Goal: Task Accomplishment & Management: Manage account settings

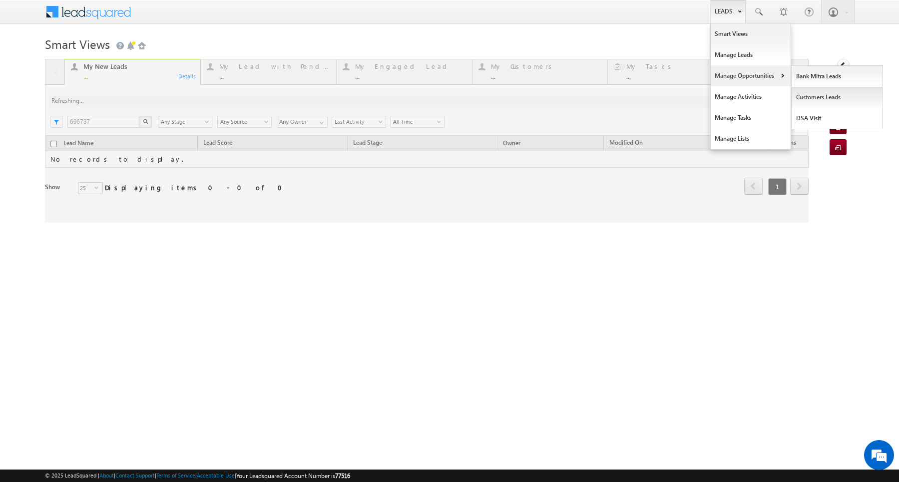
click at [796, 96] on link "Customers Leads" at bounding box center [837, 97] width 91 height 21
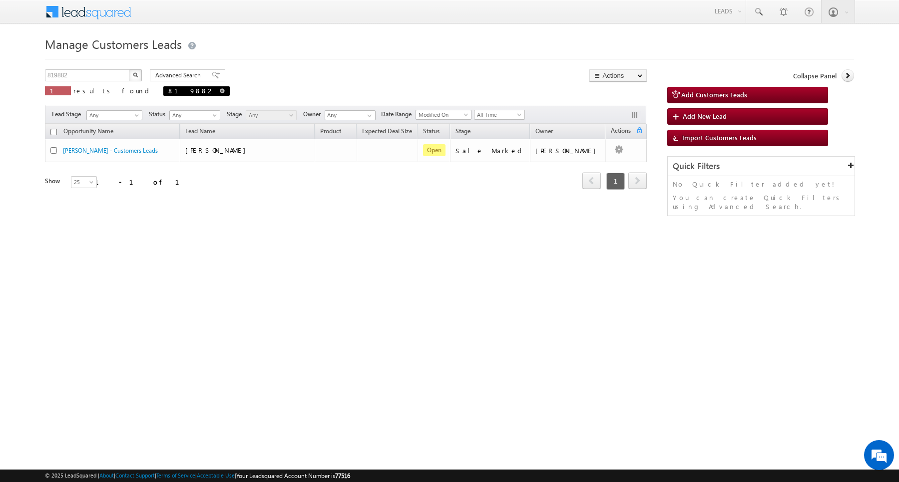
click at [220, 89] on span at bounding box center [222, 90] width 5 height 5
type input "Search Customers Leads"
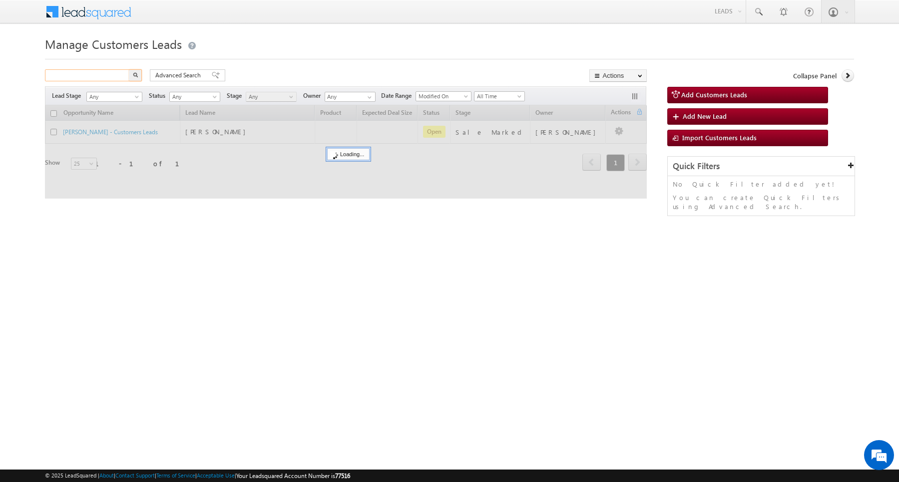
click at [96, 75] on input "text" at bounding box center [87, 75] width 85 height 12
paste input "812507"
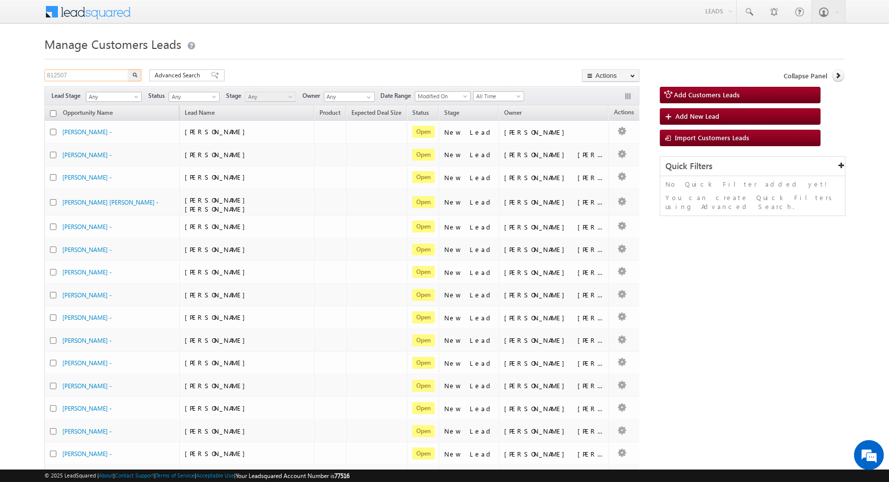
type input "812507"
click at [133, 75] on img "button" at bounding box center [134, 74] width 5 height 5
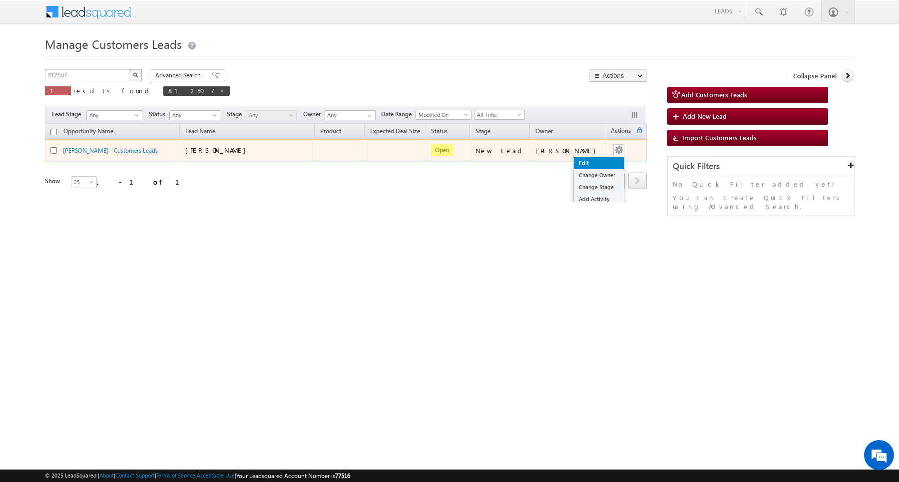
click at [590, 167] on link "Edit" at bounding box center [599, 163] width 50 height 12
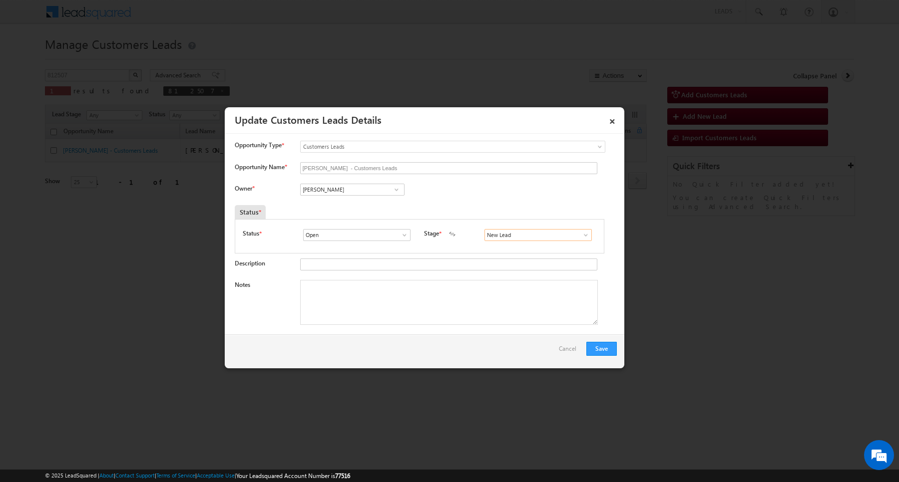
click at [529, 237] on input "New Lead" at bounding box center [537, 235] width 107 height 12
click at [508, 250] on link "Sales Marked" at bounding box center [537, 246] width 107 height 11
type input "Sales Marked"
click at [470, 306] on textarea "Notes" at bounding box center [449, 302] width 298 height 45
click at [388, 237] on input "Open" at bounding box center [356, 235] width 107 height 12
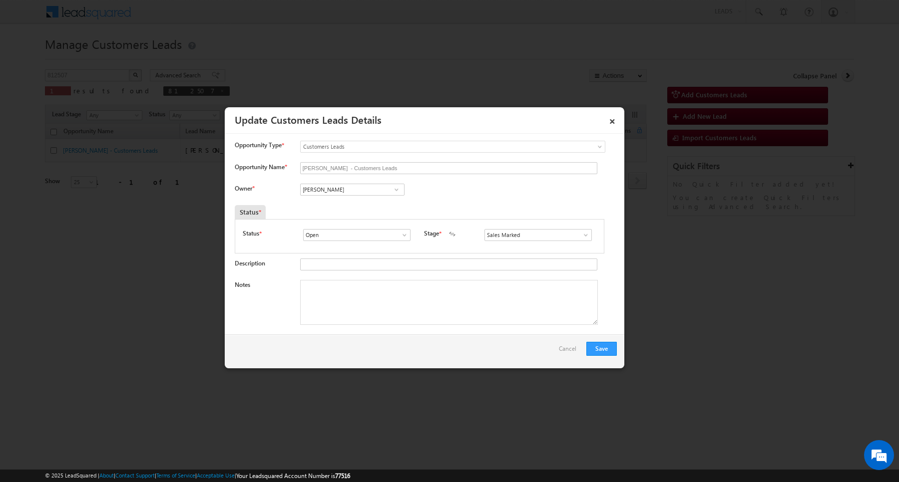
click at [373, 179] on div "Opportunity Name * [PERSON_NAME] - Customers Leads" at bounding box center [426, 170] width 382 height 16
click at [383, 191] on input "[PERSON_NAME]" at bounding box center [352, 190] width 104 height 12
paste input "[PERSON_NAME]"
type input "[PERSON_NAME]"
click at [358, 191] on input "[PERSON_NAME]" at bounding box center [352, 190] width 104 height 12
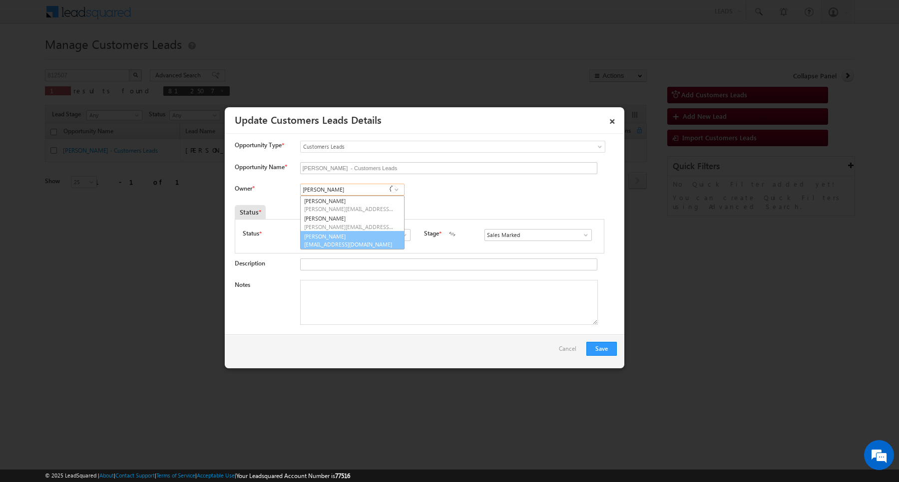
click at [336, 240] on link "[PERSON_NAME] [PERSON_NAME][EMAIL_ADDRESS][DOMAIN_NAME]" at bounding box center [352, 240] width 104 height 19
type input "[PERSON_NAME]"
click at [495, 295] on textarea "Notes" at bounding box center [449, 302] width 298 height 45
paste textarea "Inswar / Purchase /12 lakh /Self-Employed /Customer have 50k to 60k income mont…"
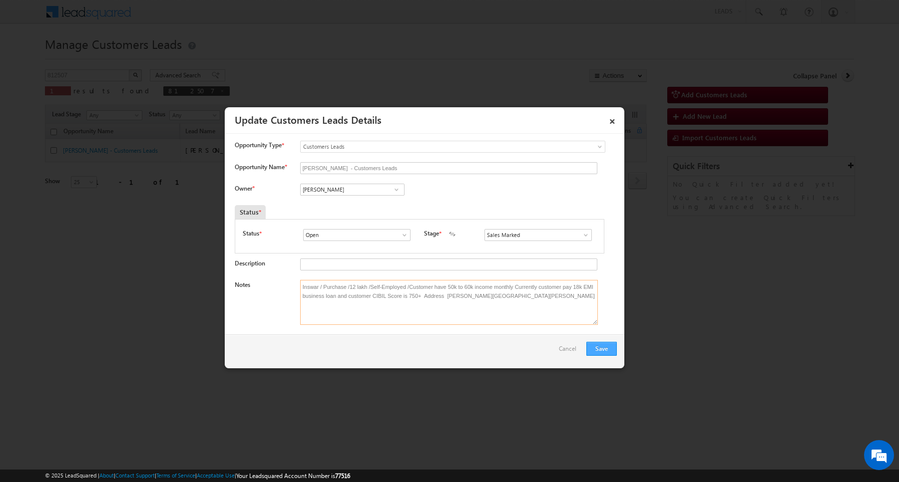
type textarea "Inswar / Purchase /12 lakh /Self-Employed /Customer have 50k to 60k income mont…"
click at [600, 351] on button "Save" at bounding box center [601, 349] width 30 height 14
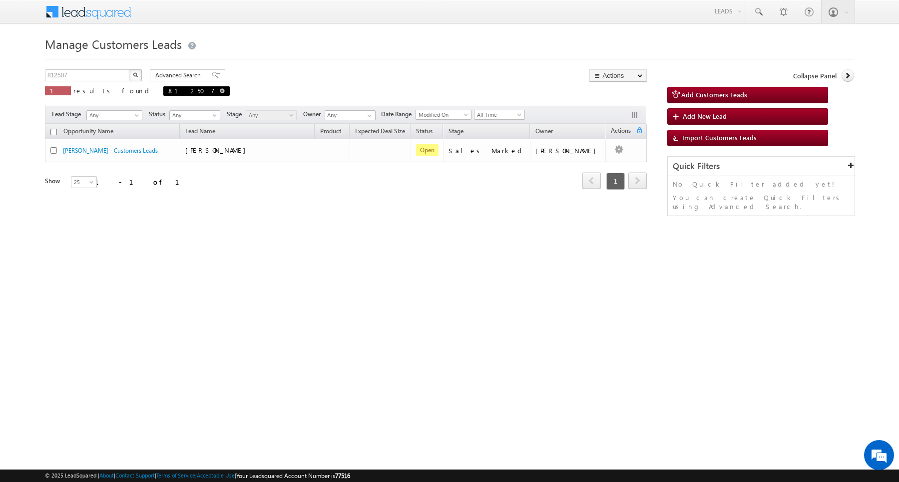
click at [220, 88] on span at bounding box center [222, 90] width 5 height 5
type input "Search Customers Leads"
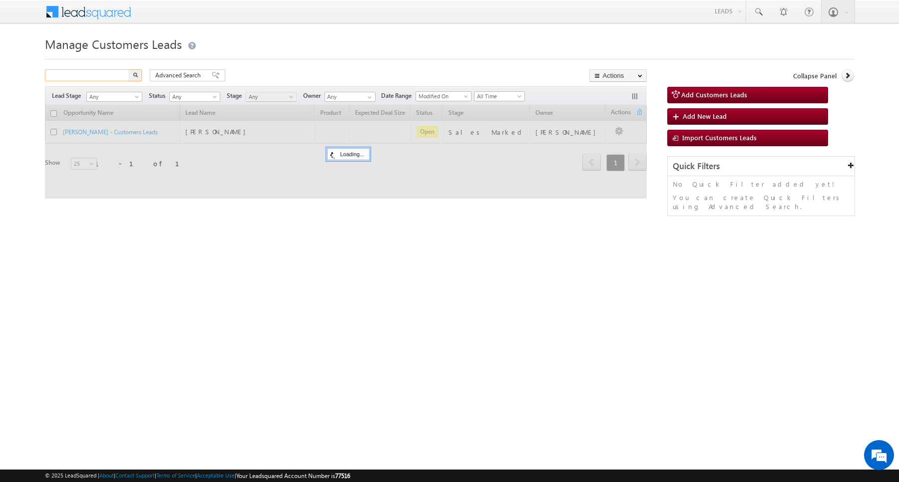
click at [94, 75] on input "text" at bounding box center [87, 75] width 85 height 12
paste input "819901"
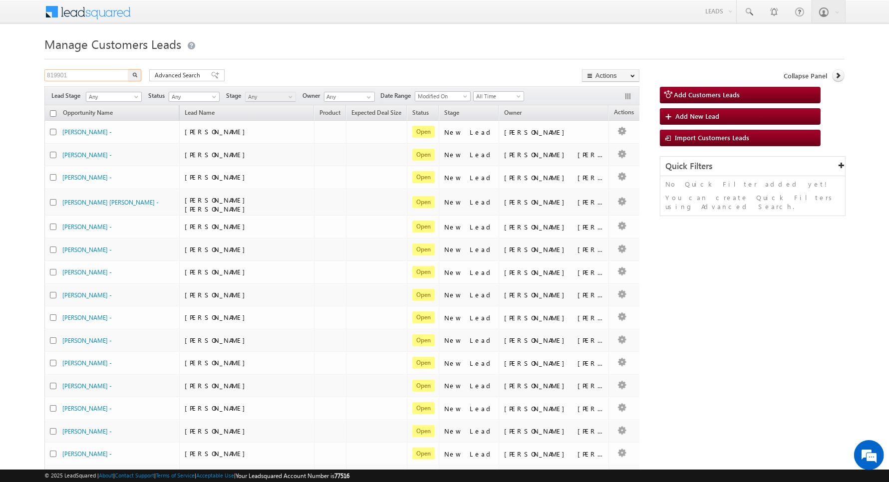
type input "819901"
click at [132, 77] on button "button" at bounding box center [134, 75] width 13 height 12
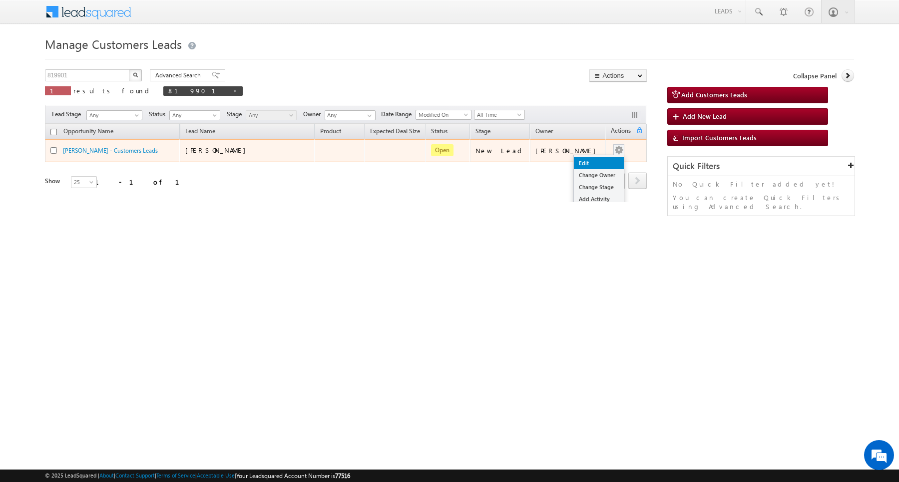
click at [589, 161] on link "Edit" at bounding box center [599, 163] width 50 height 12
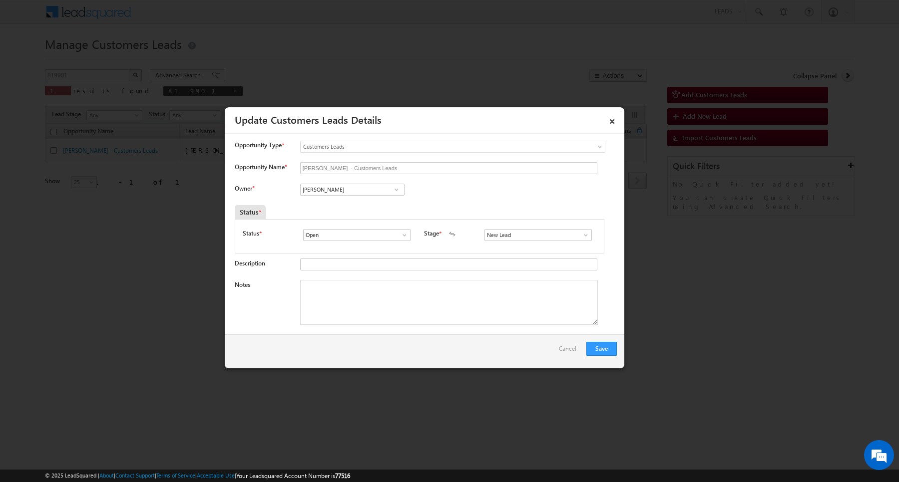
click at [393, 190] on span at bounding box center [397, 190] width 10 height 8
click at [352, 191] on input "[PERSON_NAME]" at bounding box center [352, 190] width 104 height 12
paste input "[PERSON_NAME]"
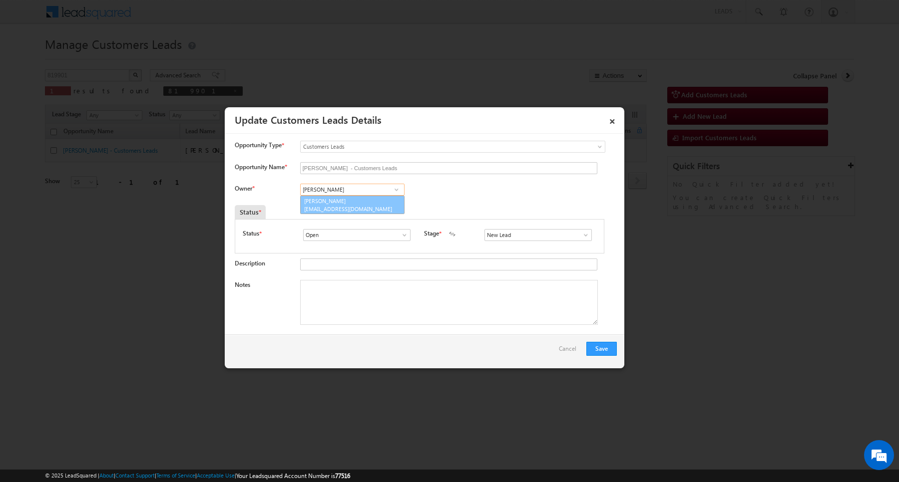
click at [351, 208] on span "[EMAIL_ADDRESS][DOMAIN_NAME]" at bounding box center [349, 208] width 90 height 7
type input "[PERSON_NAME]"
click at [490, 236] on input "New Lead" at bounding box center [537, 235] width 107 height 12
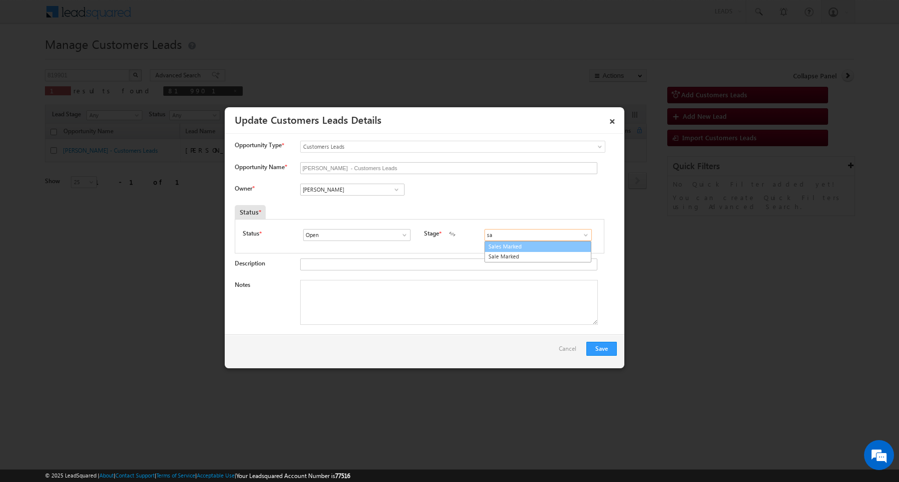
click at [496, 249] on link "Sales Marked" at bounding box center [537, 246] width 107 height 11
type input "Sales Marked"
click at [429, 292] on textarea "Notes" at bounding box center [449, 302] width 298 height 45
paste textarea "[PERSON_NAME] / Construction /Salaried Customer have 20k income and he has owne…"
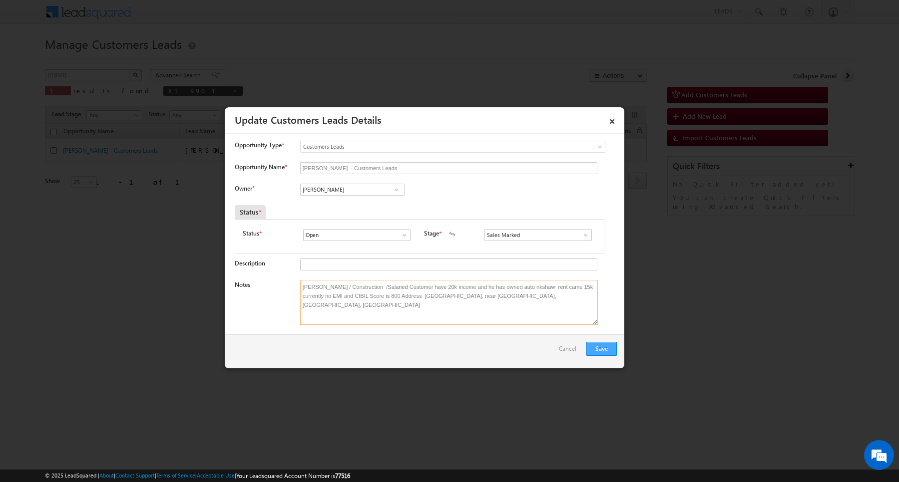
type textarea "[PERSON_NAME] / Construction /Salaried Customer have 20k income and he has owne…"
click at [603, 349] on button "Save" at bounding box center [601, 349] width 30 height 14
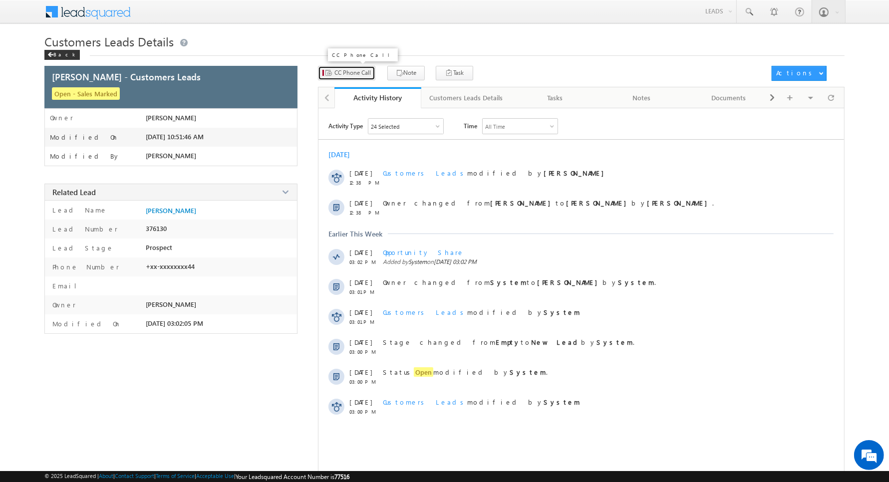
click at [348, 76] on span "CC Phone Call" at bounding box center [353, 72] width 36 height 9
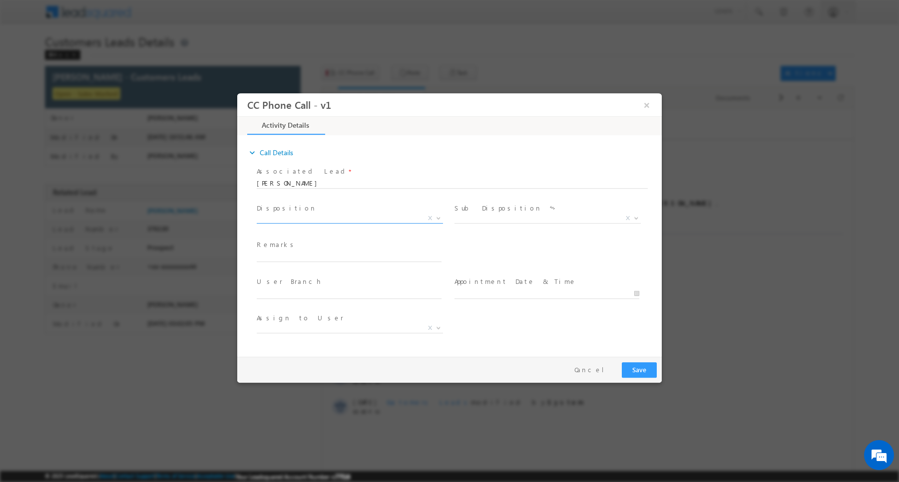
click at [338, 220] on span "X" at bounding box center [350, 219] width 186 height 10
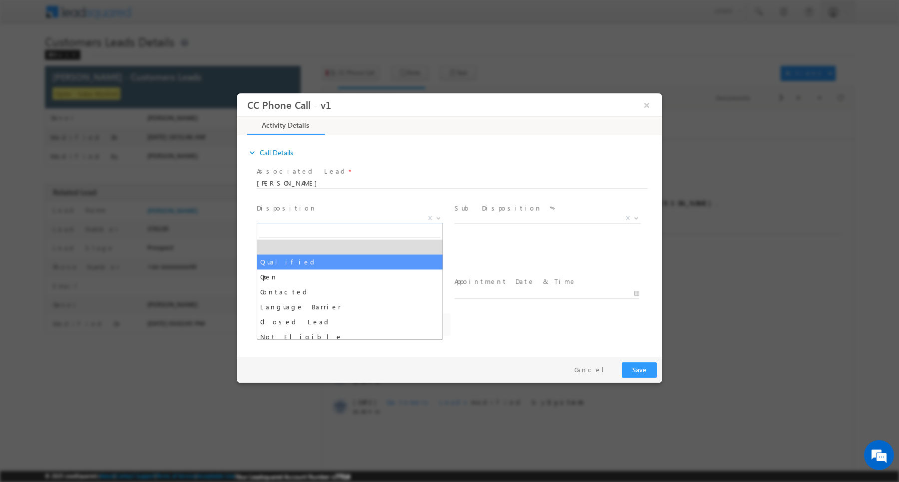
select select "Rose.Shyse+sgrl@leadsquared.com"
select select "Qualified"
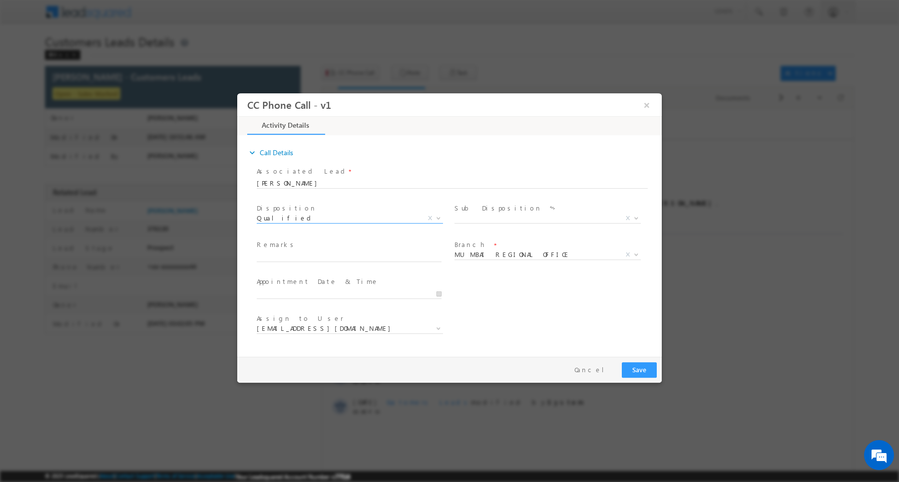
drag, startPoint x: 489, startPoint y: 206, endPoint x: 488, endPoint y: 215, distance: 9.6
click at [490, 210] on label "Sub Disposition" at bounding box center [497, 208] width 87 height 9
click at [486, 219] on span "X" at bounding box center [547, 219] width 186 height 10
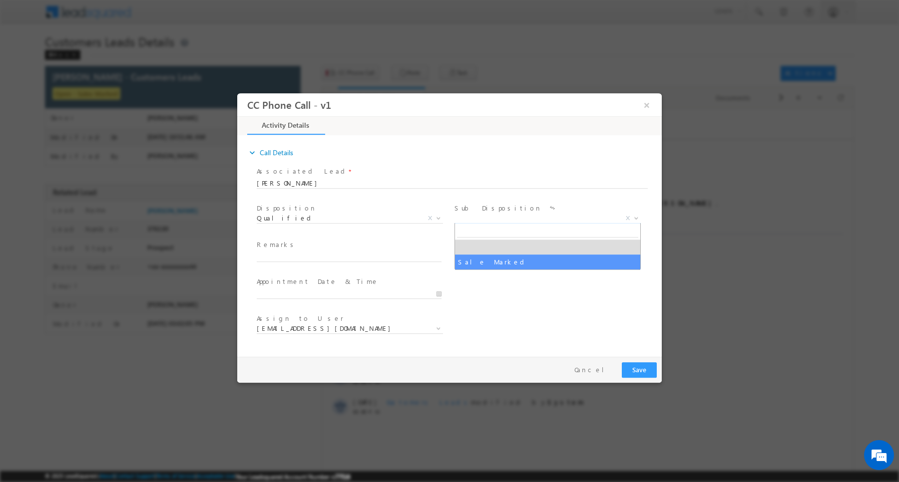
select select "Sale Marked"
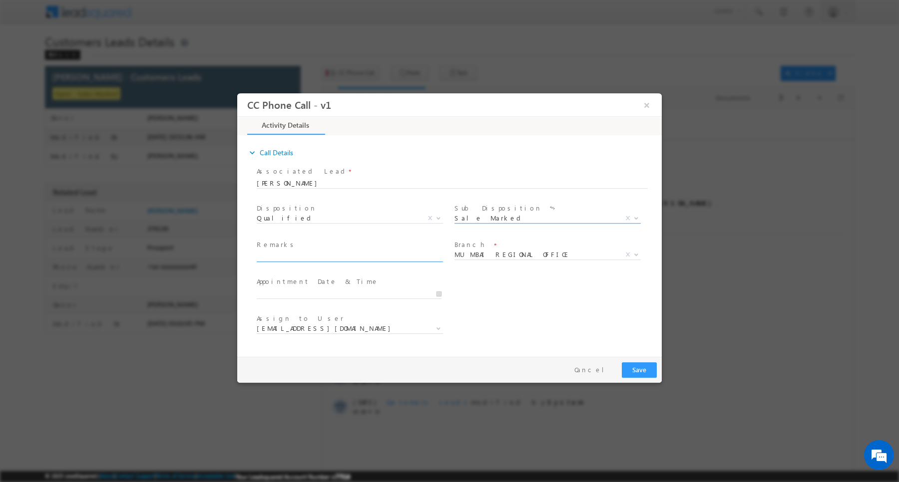
click at [412, 260] on input "text" at bounding box center [349, 257] width 185 height 10
paste input "Inswar / Purchase /12 lakh /Self-Employed /Customer have 50k to 60k income mont…"
type input "Inswar / Purchase /12 lakh /Self-Employed /Customer have 50k to 60k income mont…"
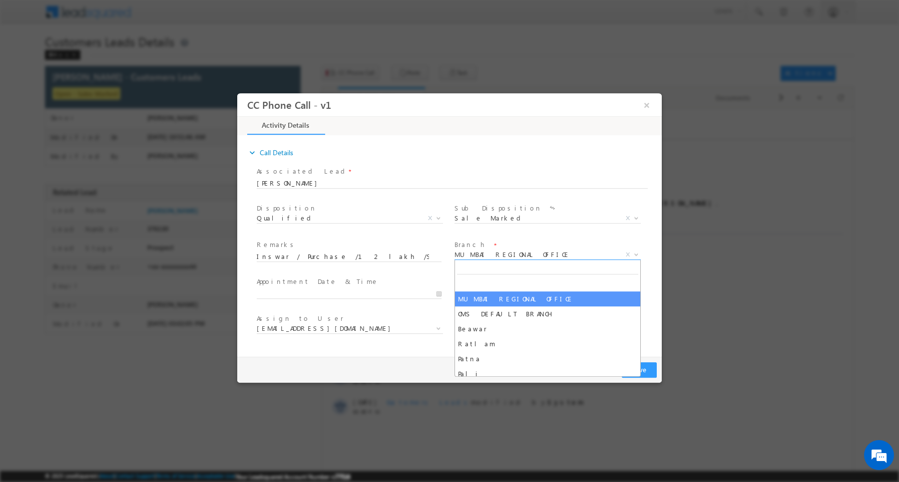
click at [523, 258] on span "MUMBAI REGIONAL OFFICE" at bounding box center [535, 254] width 162 height 9
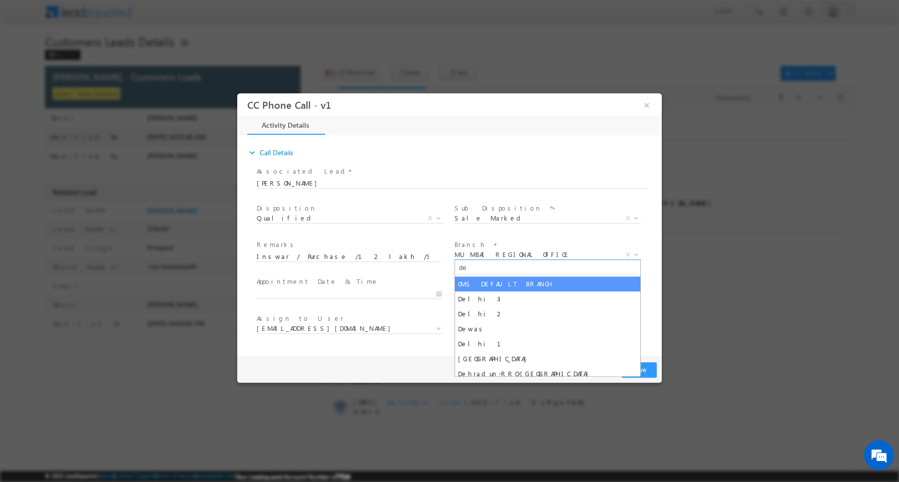
type input "del"
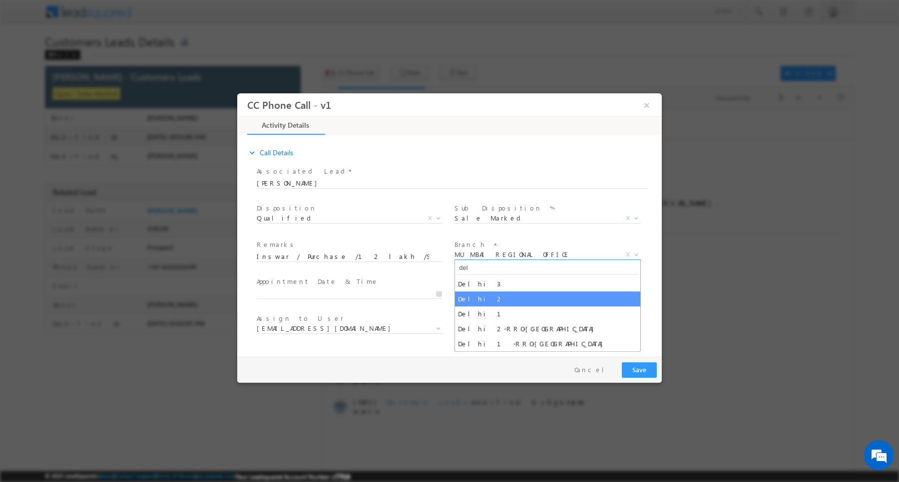
select select "Delhi 2"
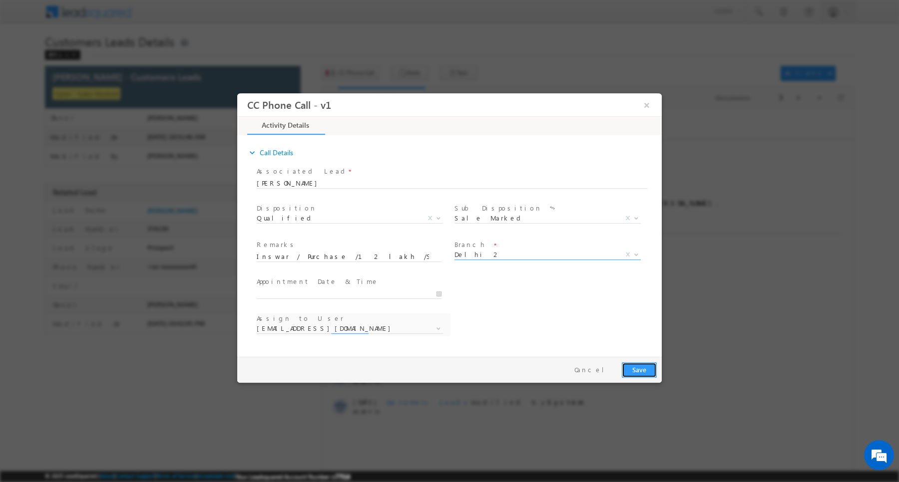
select select "arjun.harendra@sgrlimited.in"
click at [635, 371] on button "Save" at bounding box center [639, 370] width 35 height 15
